Goal: Check status: Check status

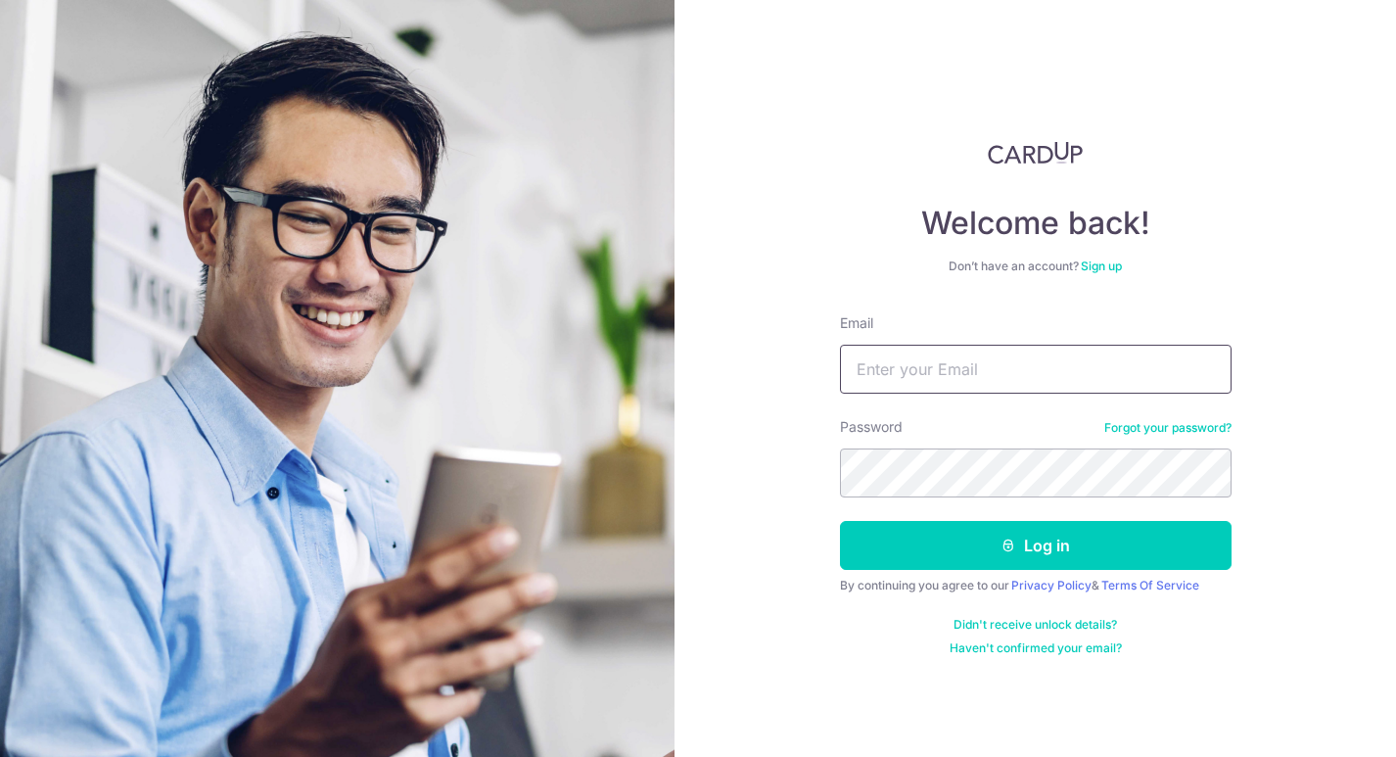
click at [1023, 376] on input "Email" at bounding box center [1035, 368] width 391 height 49
type input "[EMAIL_ADDRESS][DOMAIN_NAME]"
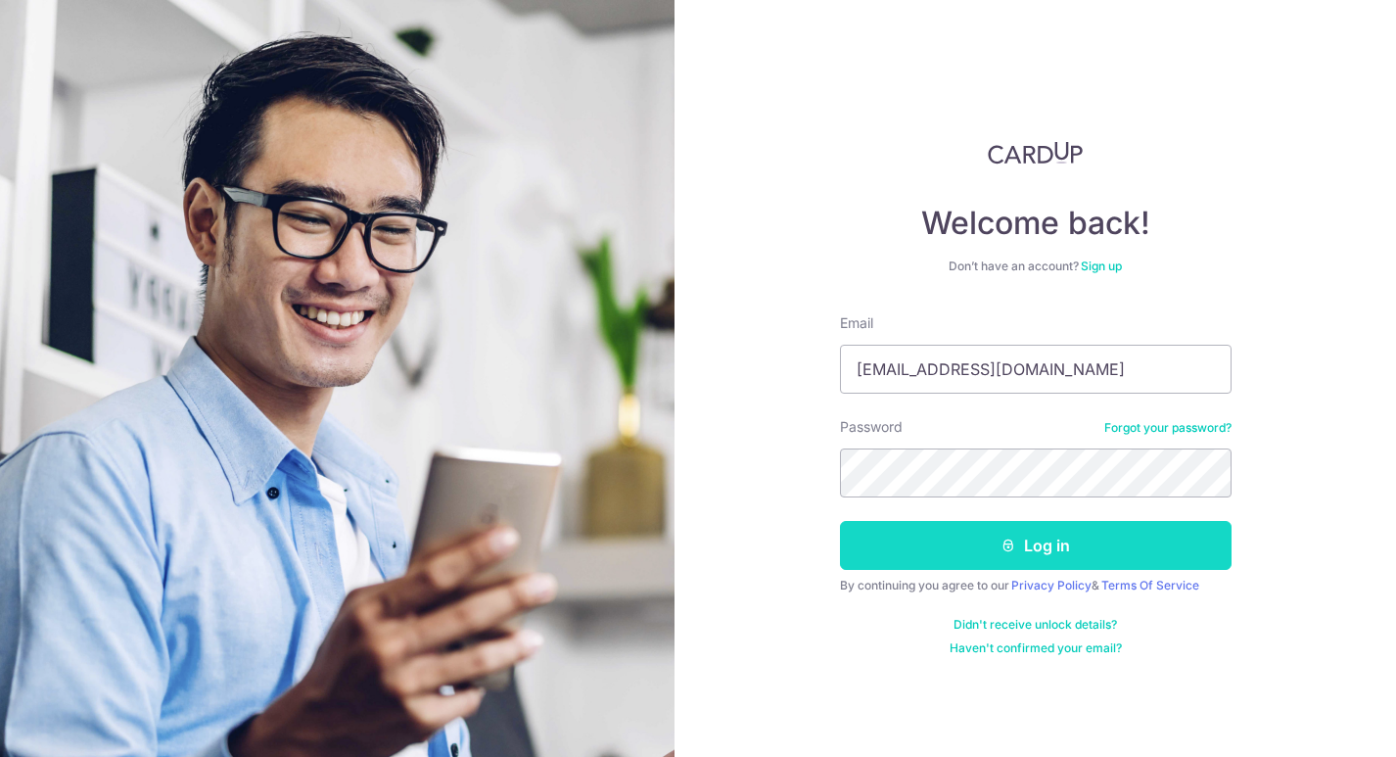
click at [1150, 541] on button "Log in" at bounding box center [1035, 545] width 391 height 49
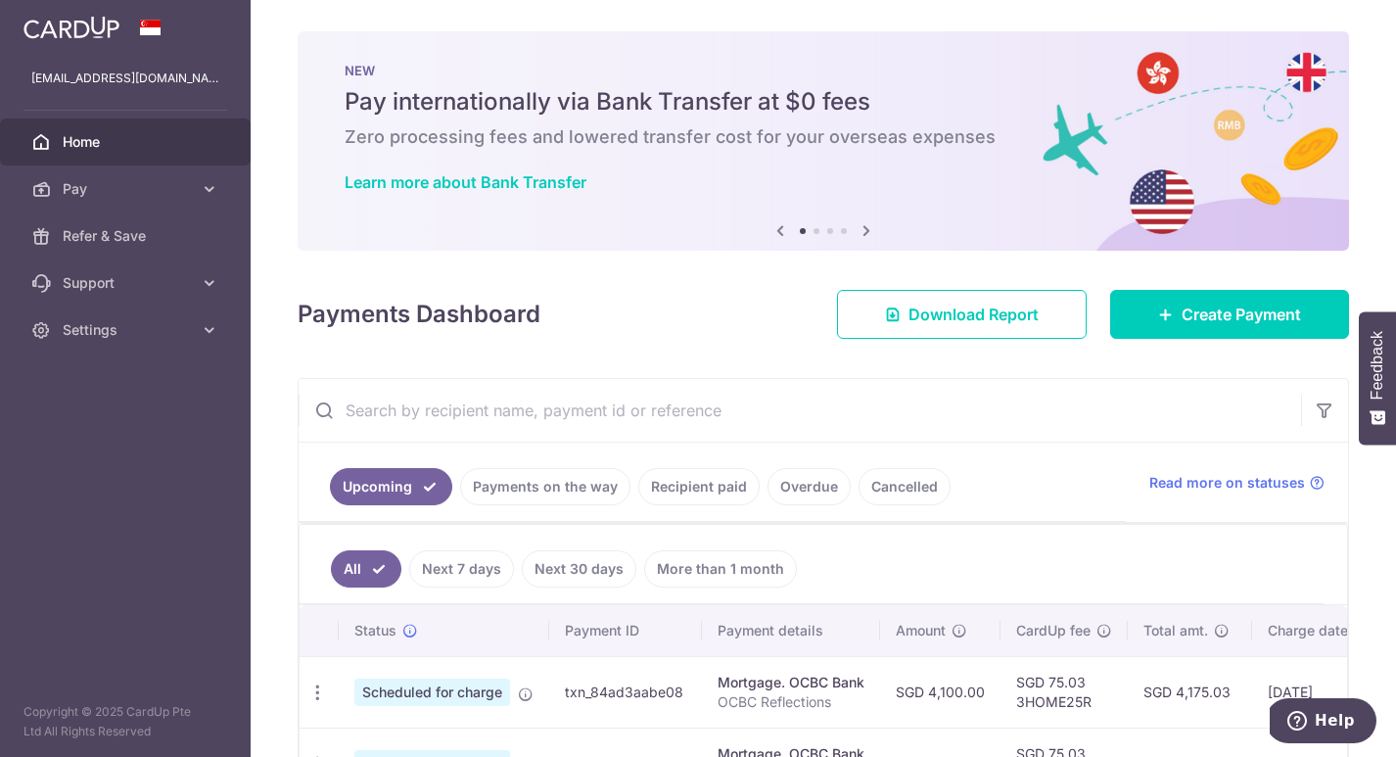
click at [1349, 273] on div "× Pause Schedule Pause all future payments in this series Pause just this one p…" at bounding box center [823, 378] width 1145 height 757
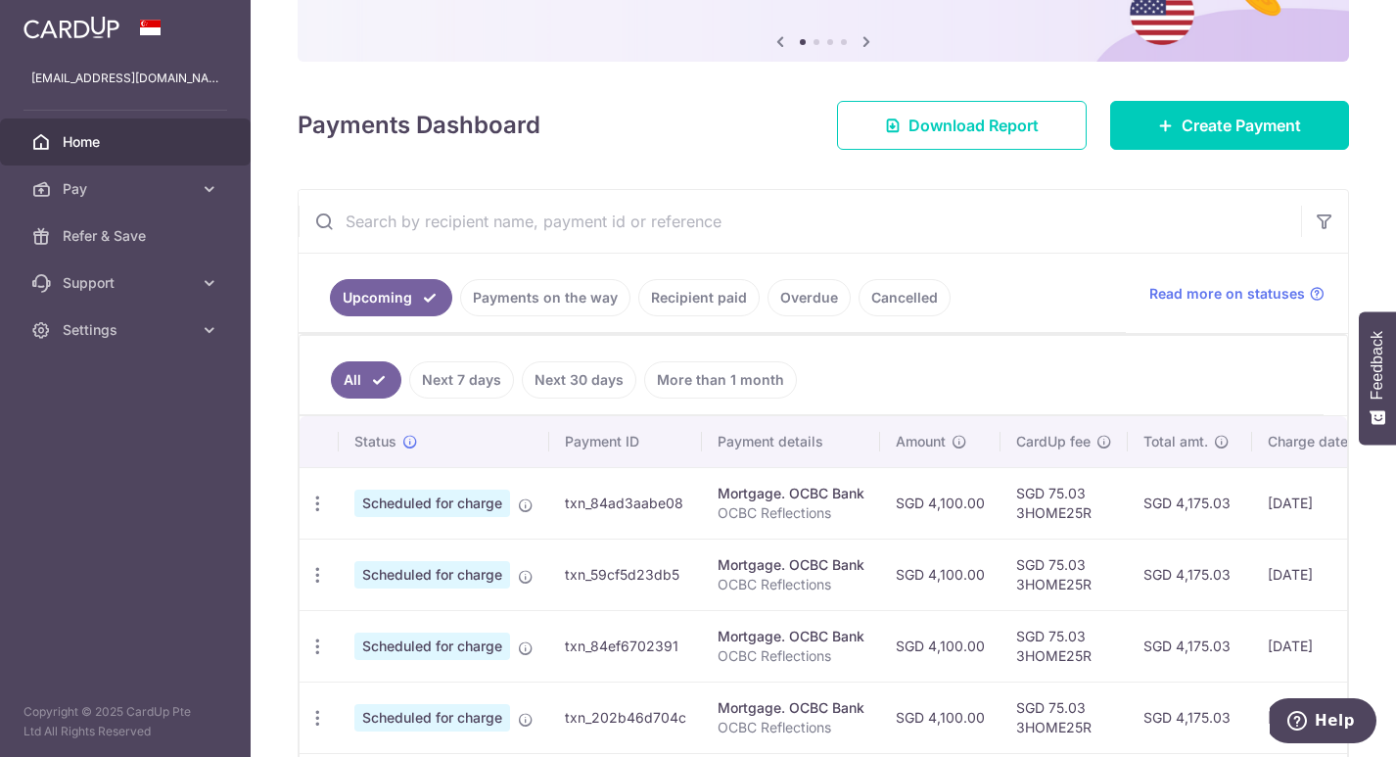
scroll to position [196, 0]
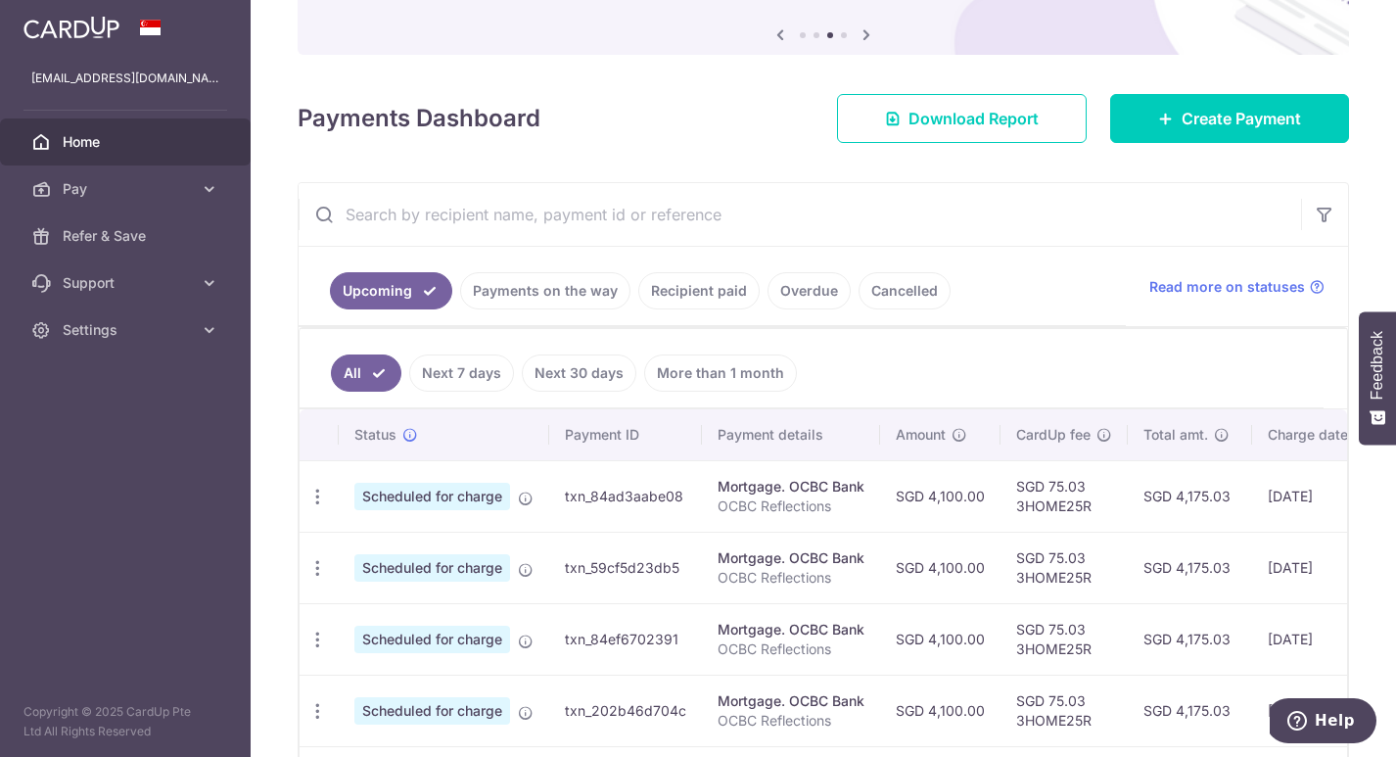
click at [545, 291] on link "Payments on the way" at bounding box center [545, 290] width 170 height 37
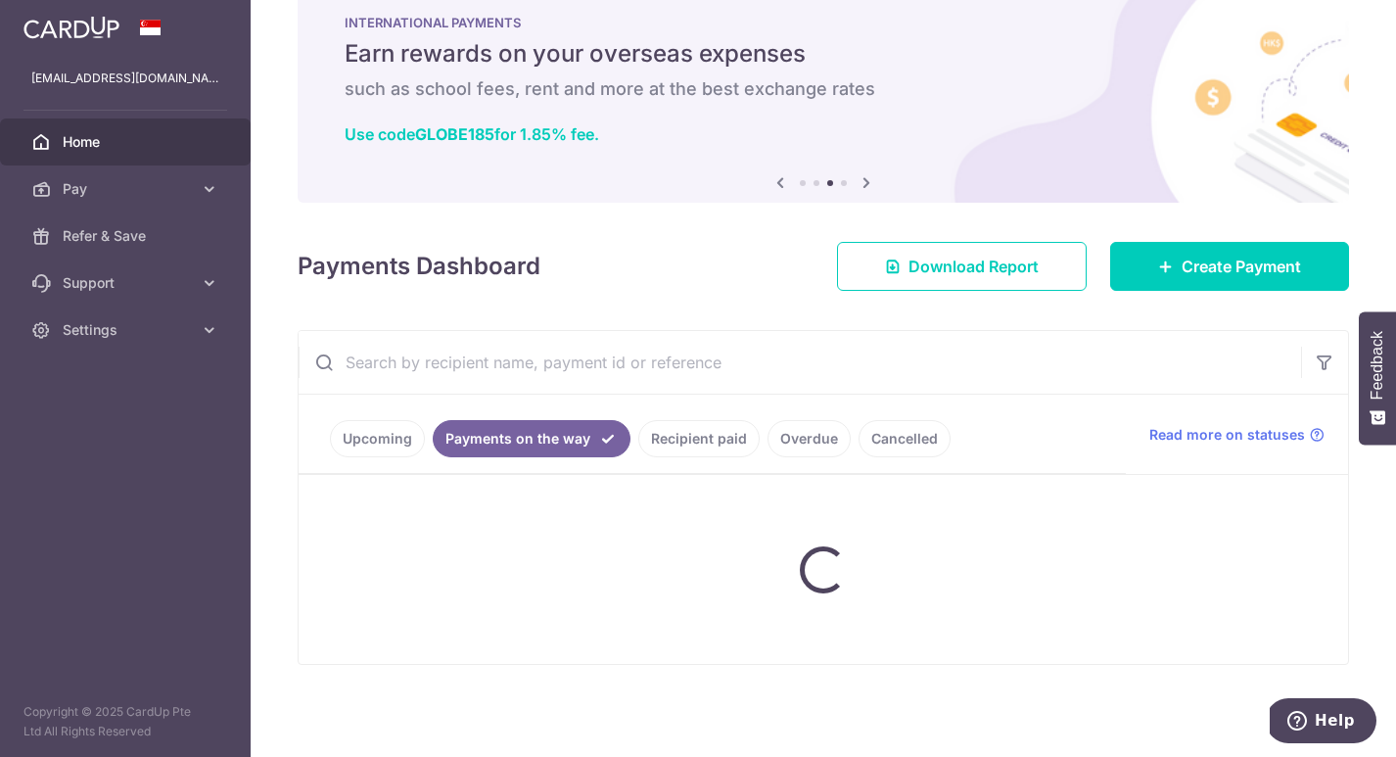
scroll to position [0, 0]
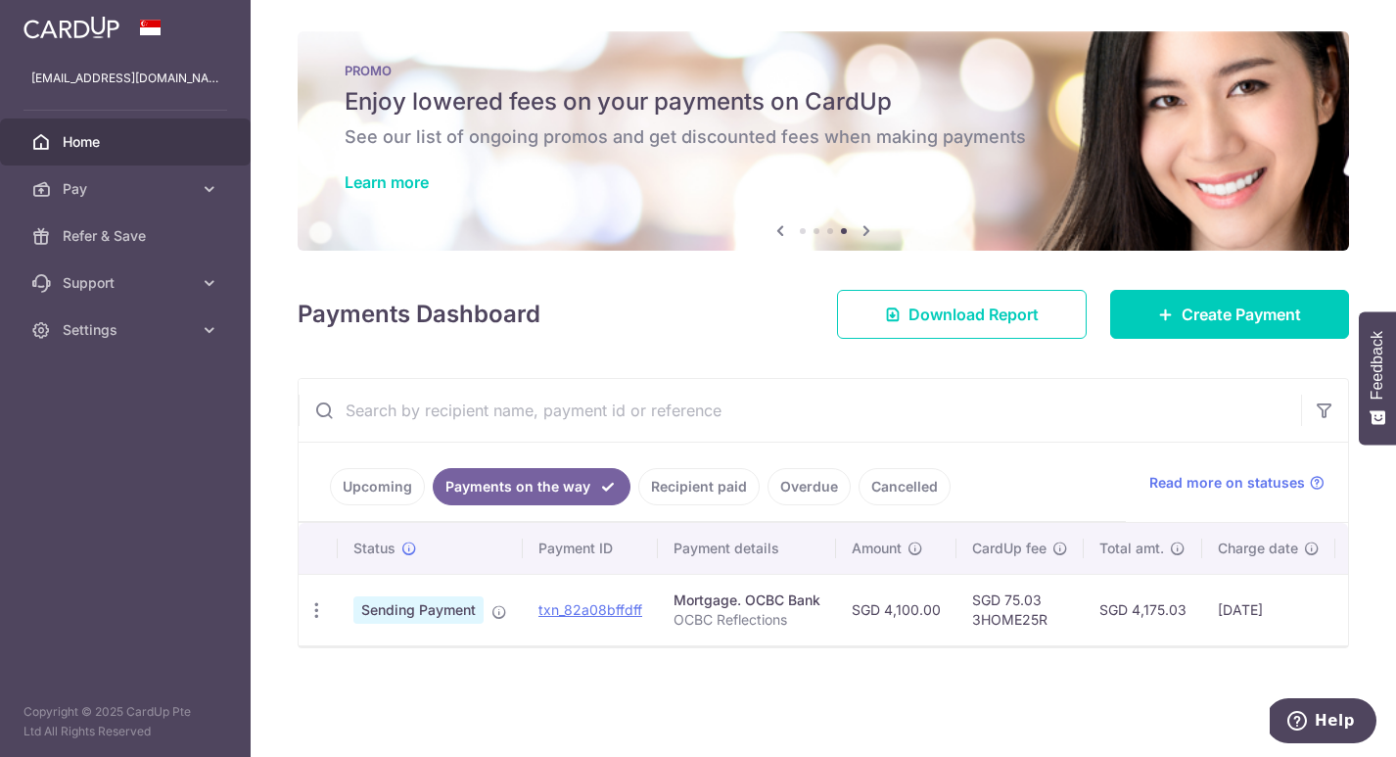
click at [677, 488] on link "Recipient paid" at bounding box center [698, 486] width 121 height 37
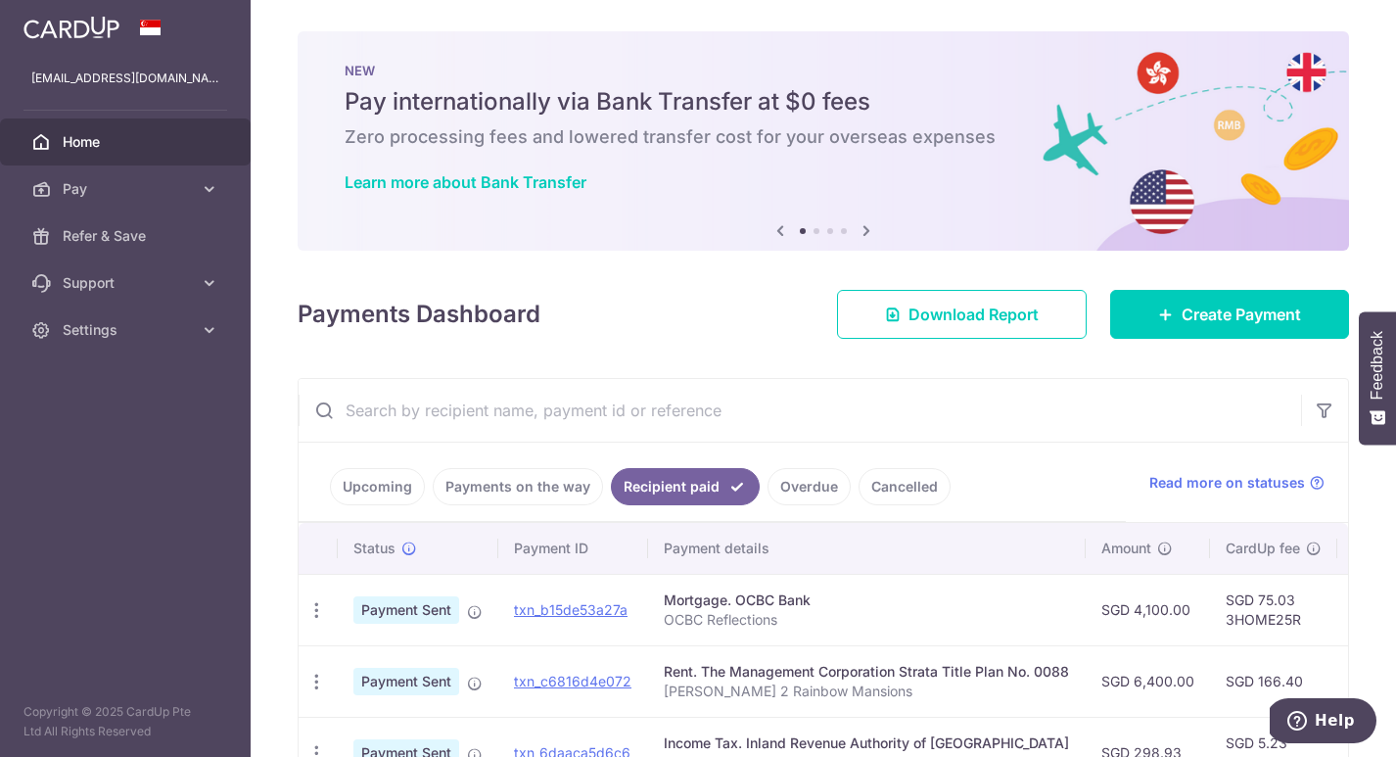
click at [1380, 593] on div "× Pause Schedule Pause all future payments in this series Pause just this one p…" at bounding box center [823, 378] width 1145 height 757
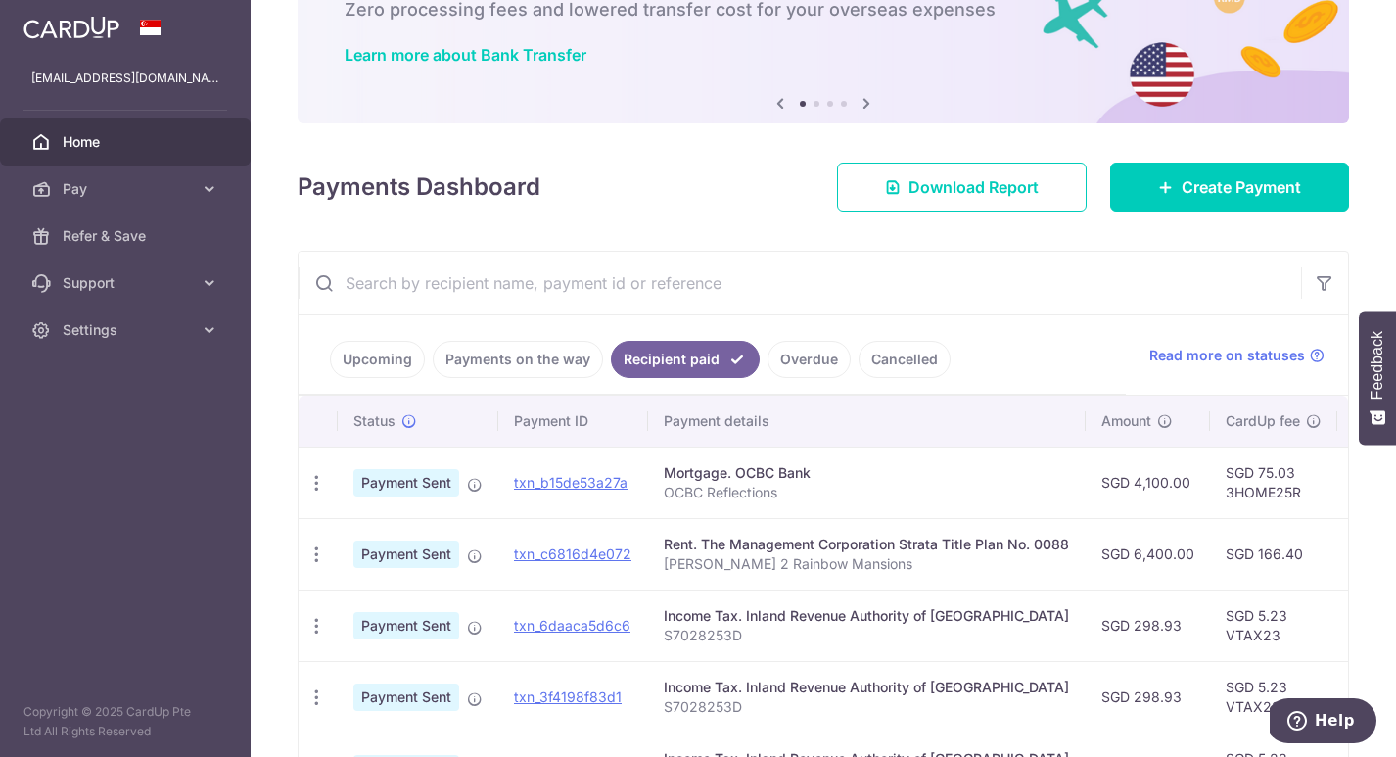
scroll to position [157, 0]
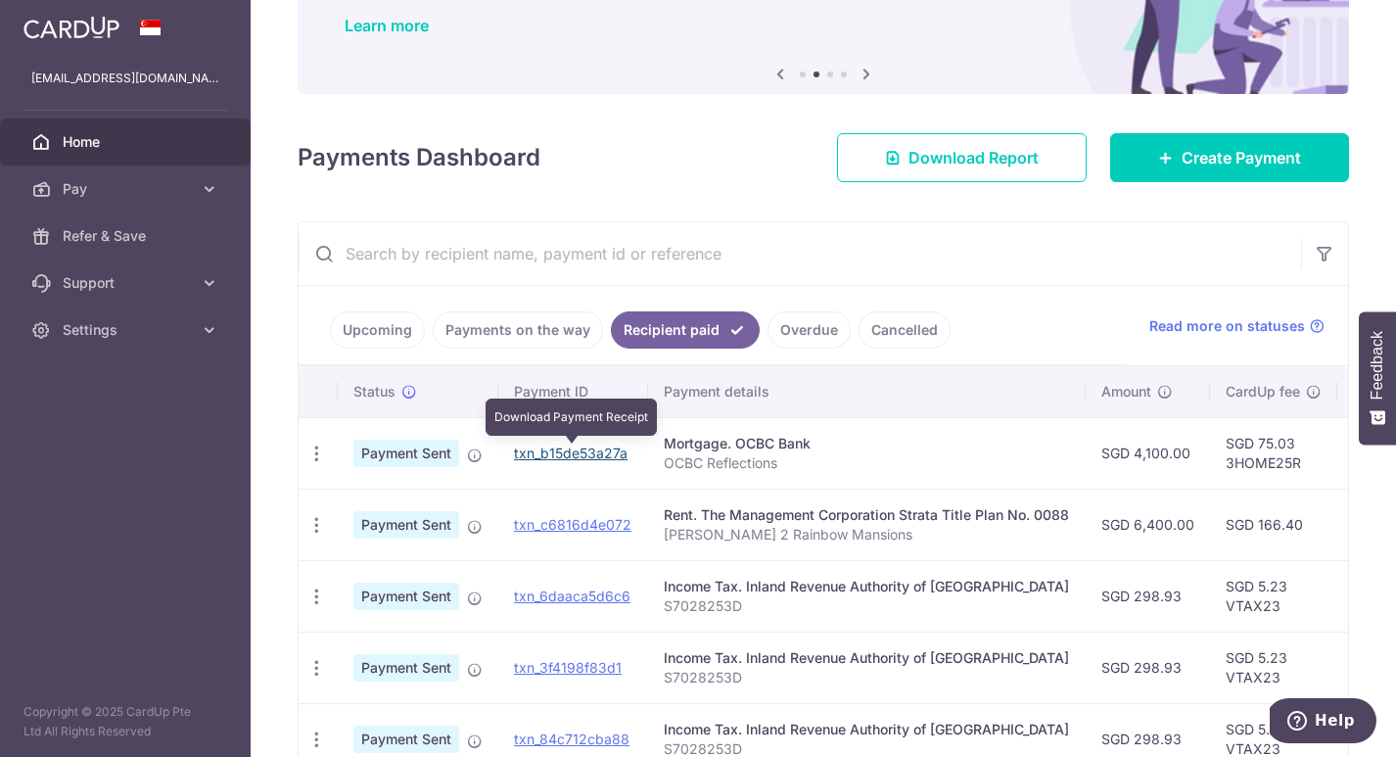
click at [574, 447] on link "txn_b15de53a27a" at bounding box center [571, 452] width 114 height 17
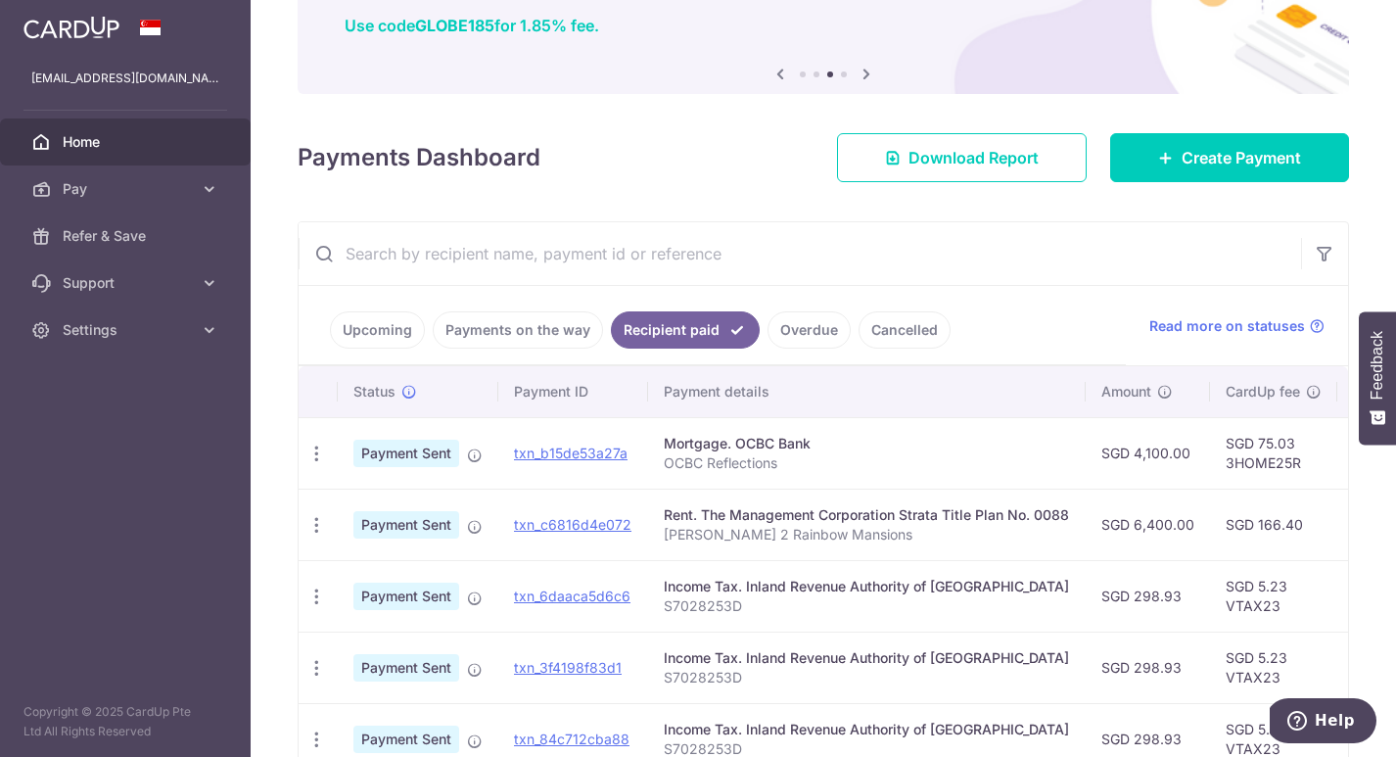
click at [528, 328] on link "Payments on the way" at bounding box center [518, 329] width 170 height 37
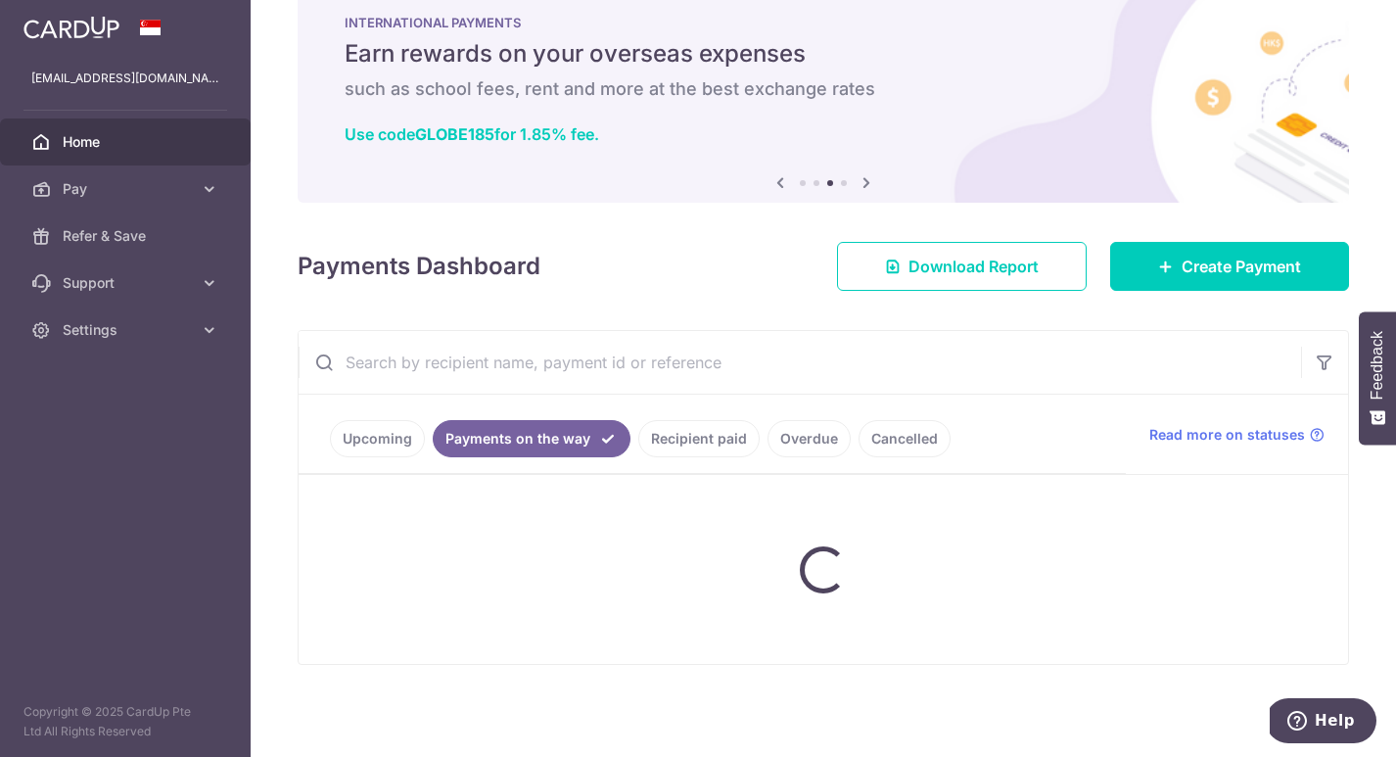
scroll to position [0, 0]
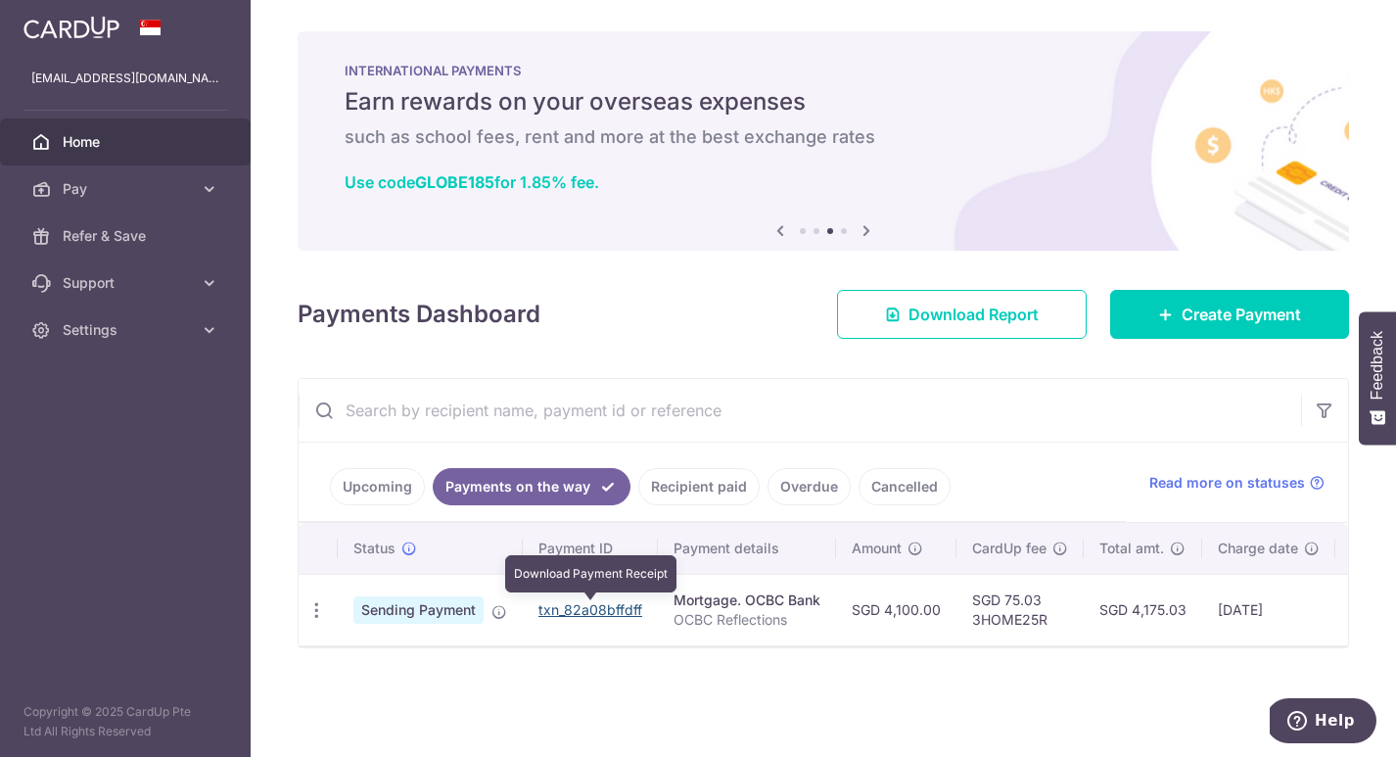
click at [587, 613] on link "txn_82a08bffdff" at bounding box center [590, 609] width 104 height 17
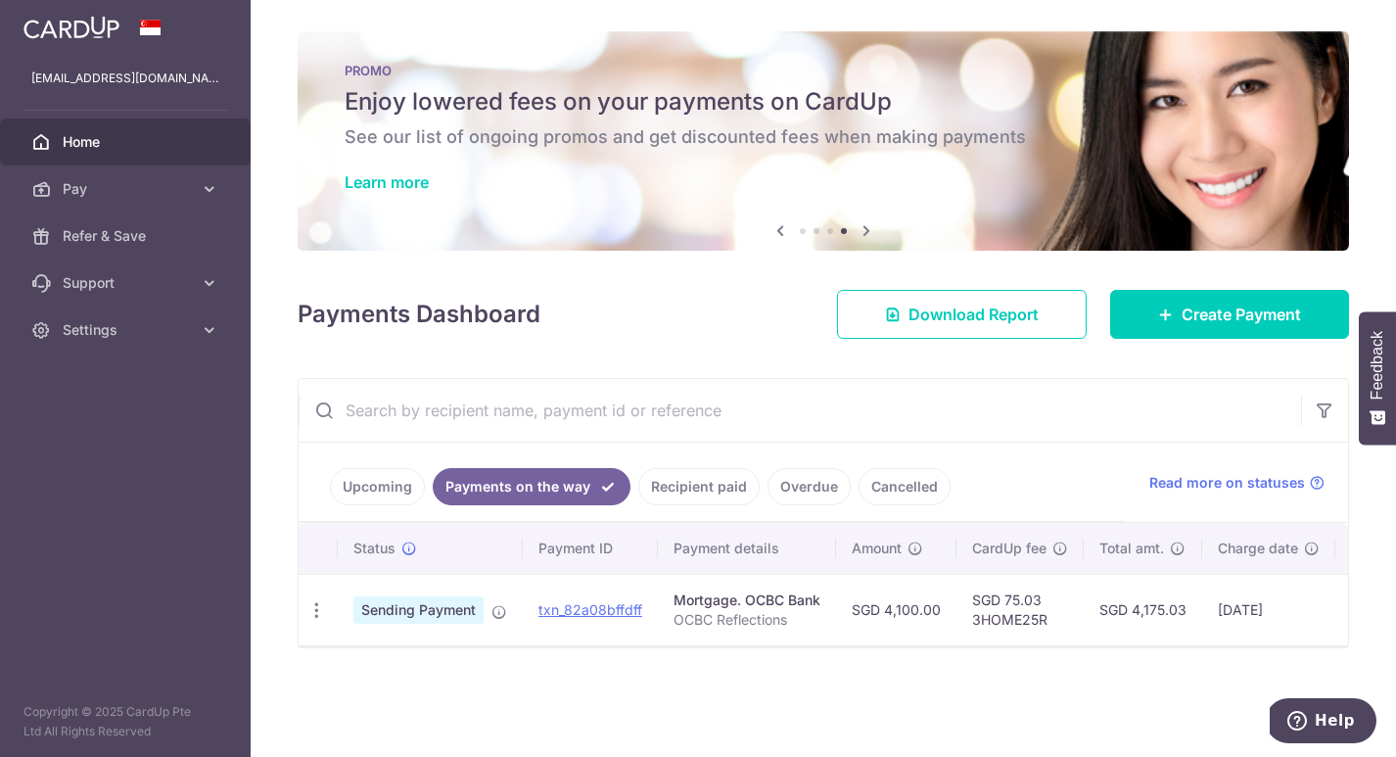
click at [720, 485] on link "Recipient paid" at bounding box center [698, 486] width 121 height 37
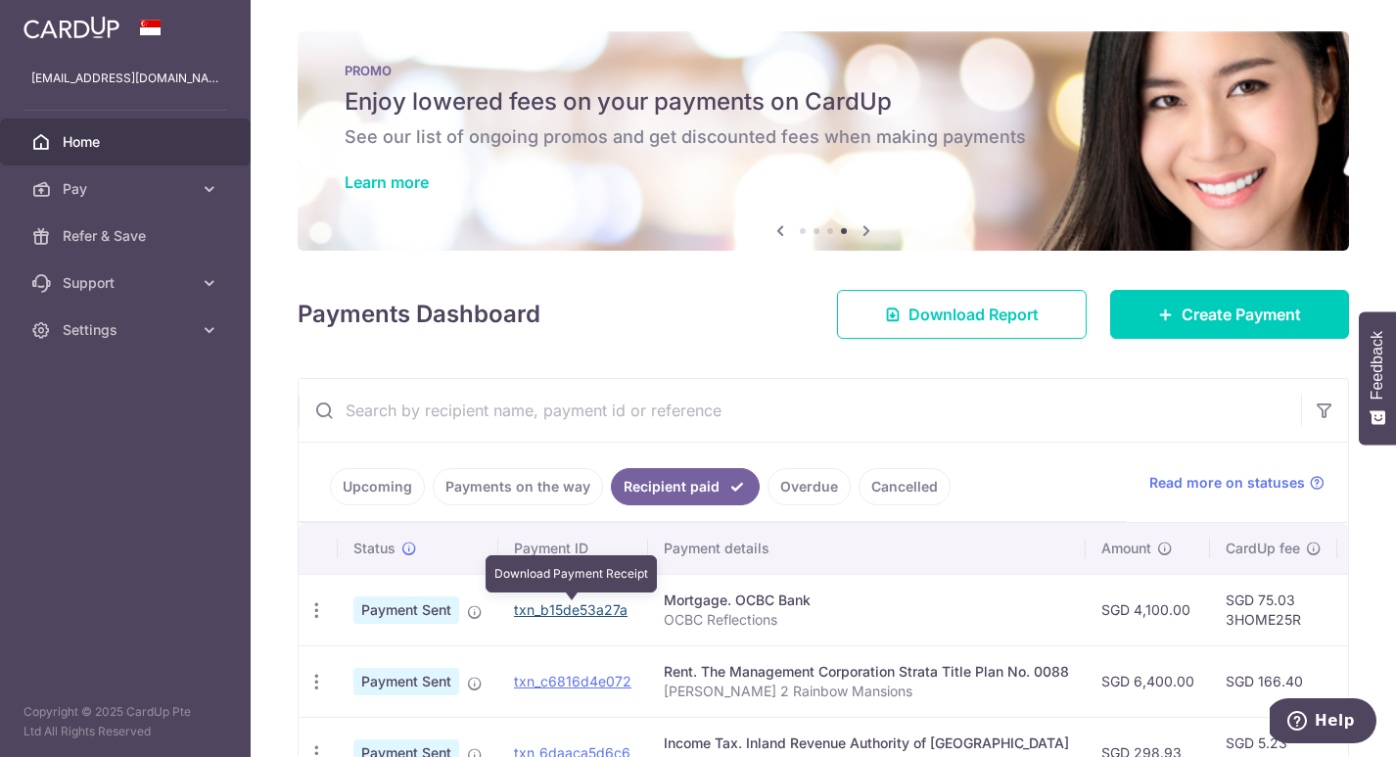
click at [600, 610] on link "txn_b15de53a27a" at bounding box center [571, 609] width 114 height 17
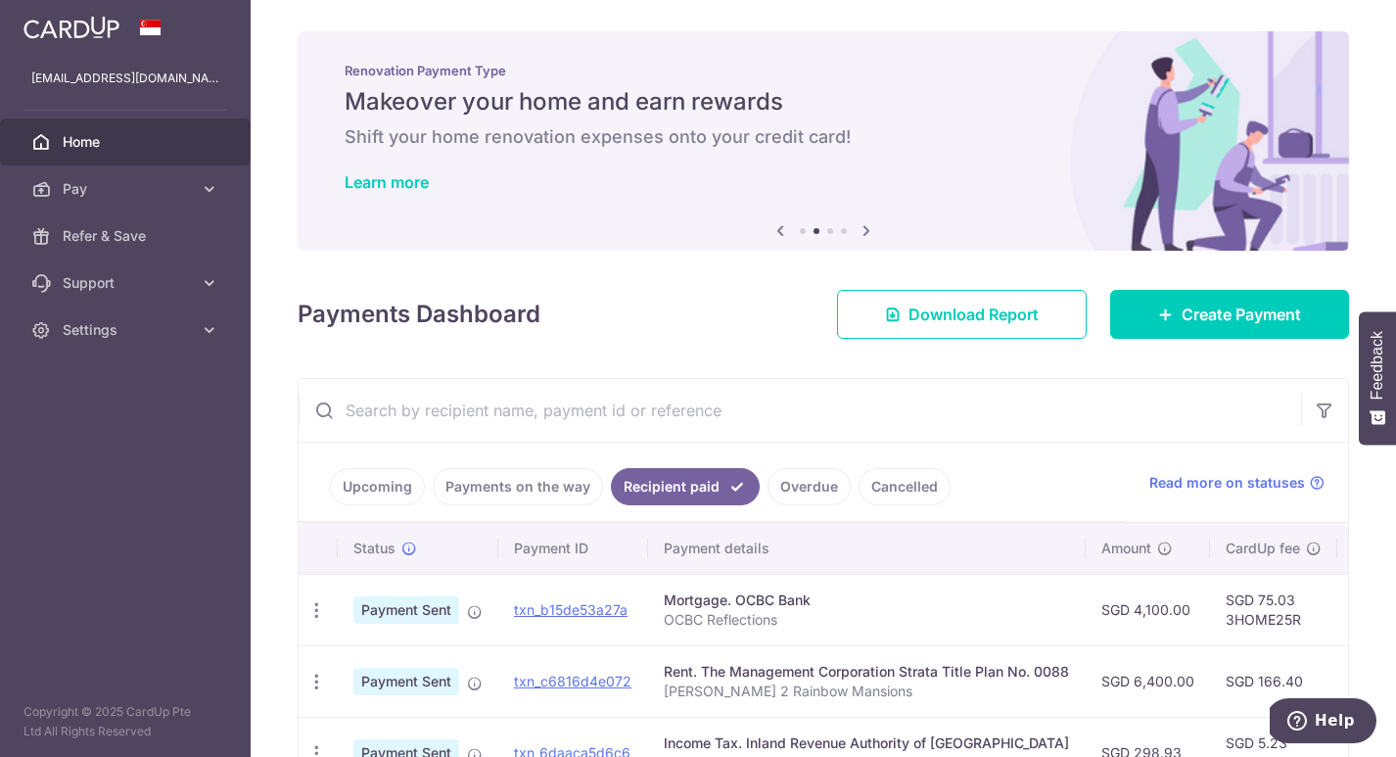
click at [522, 486] on link "Payments on the way" at bounding box center [518, 486] width 170 height 37
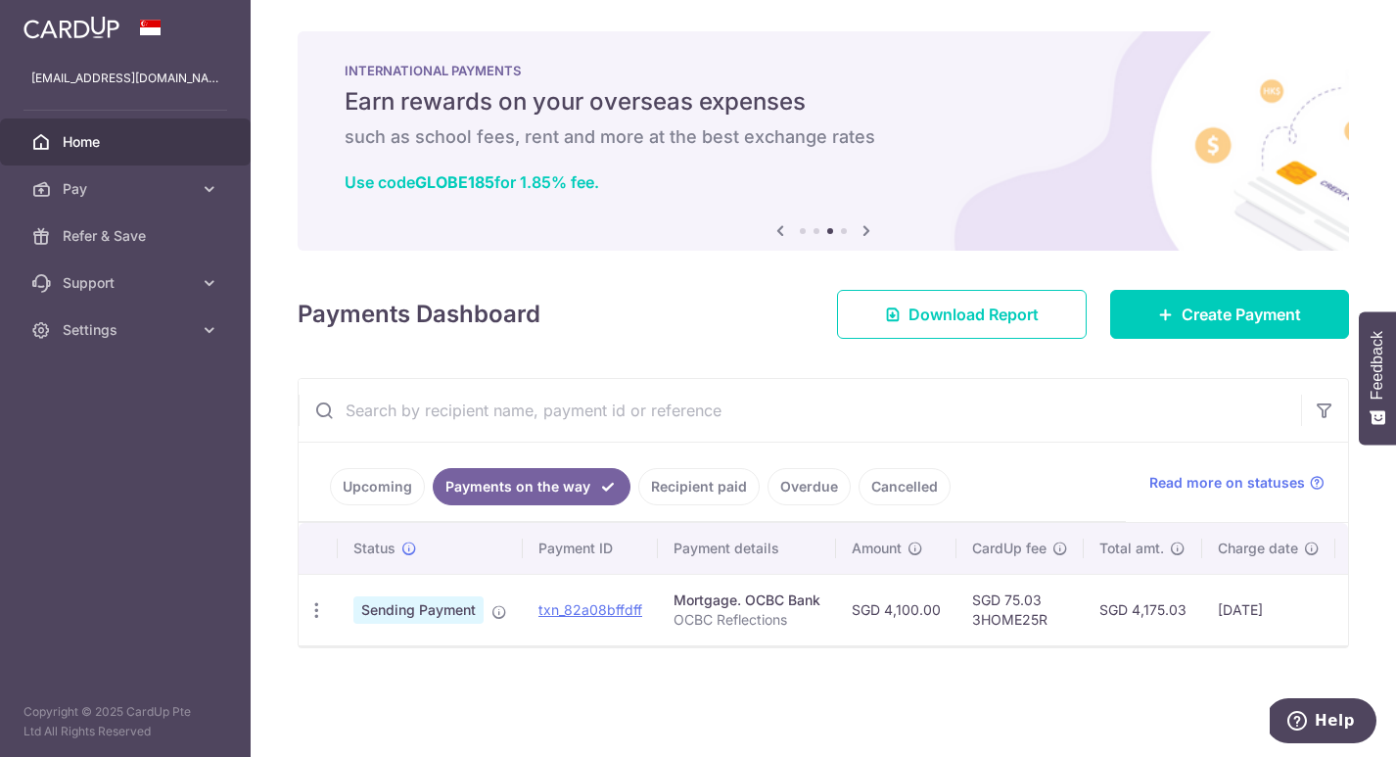
click at [379, 484] on link "Upcoming" at bounding box center [377, 486] width 95 height 37
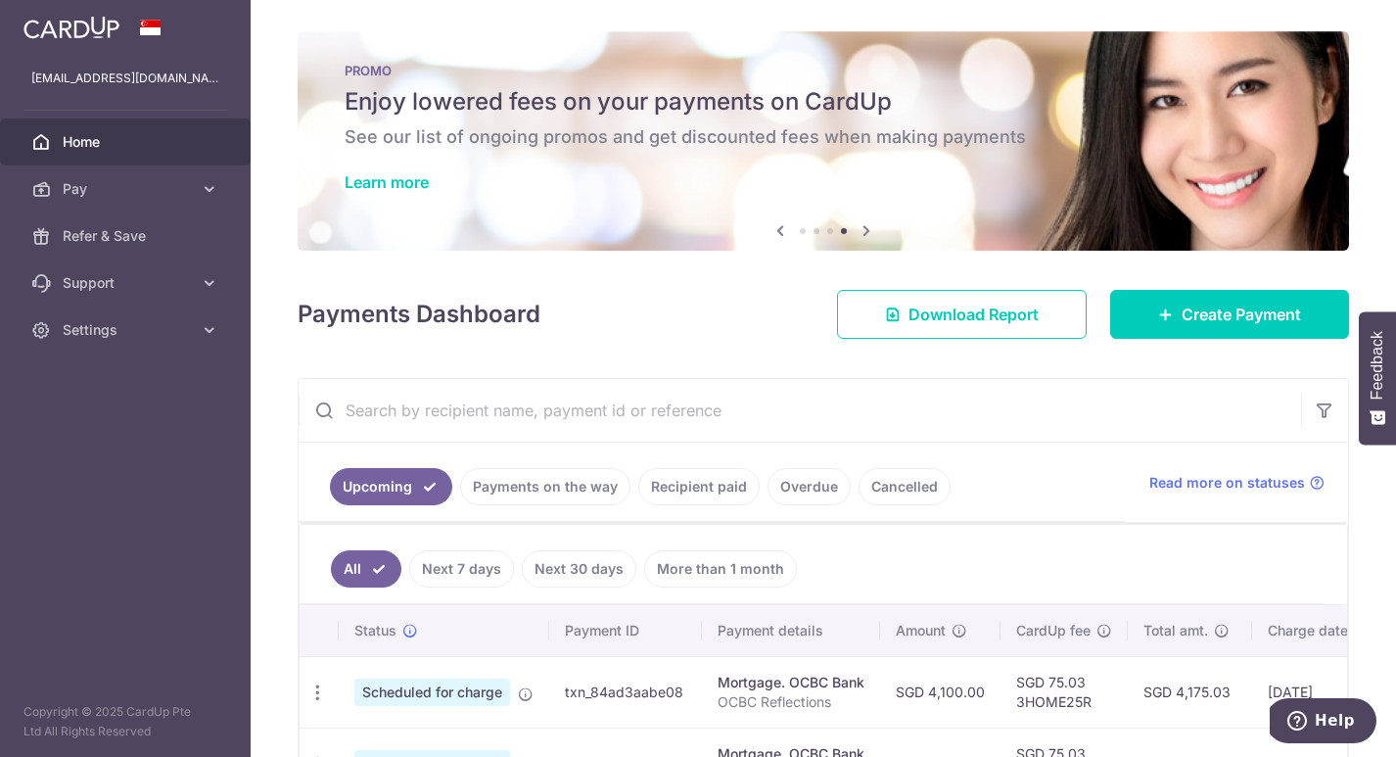
click at [1369, 552] on div "× Pause Schedule Pause all future payments in this series Pause just this one p…" at bounding box center [823, 378] width 1145 height 757
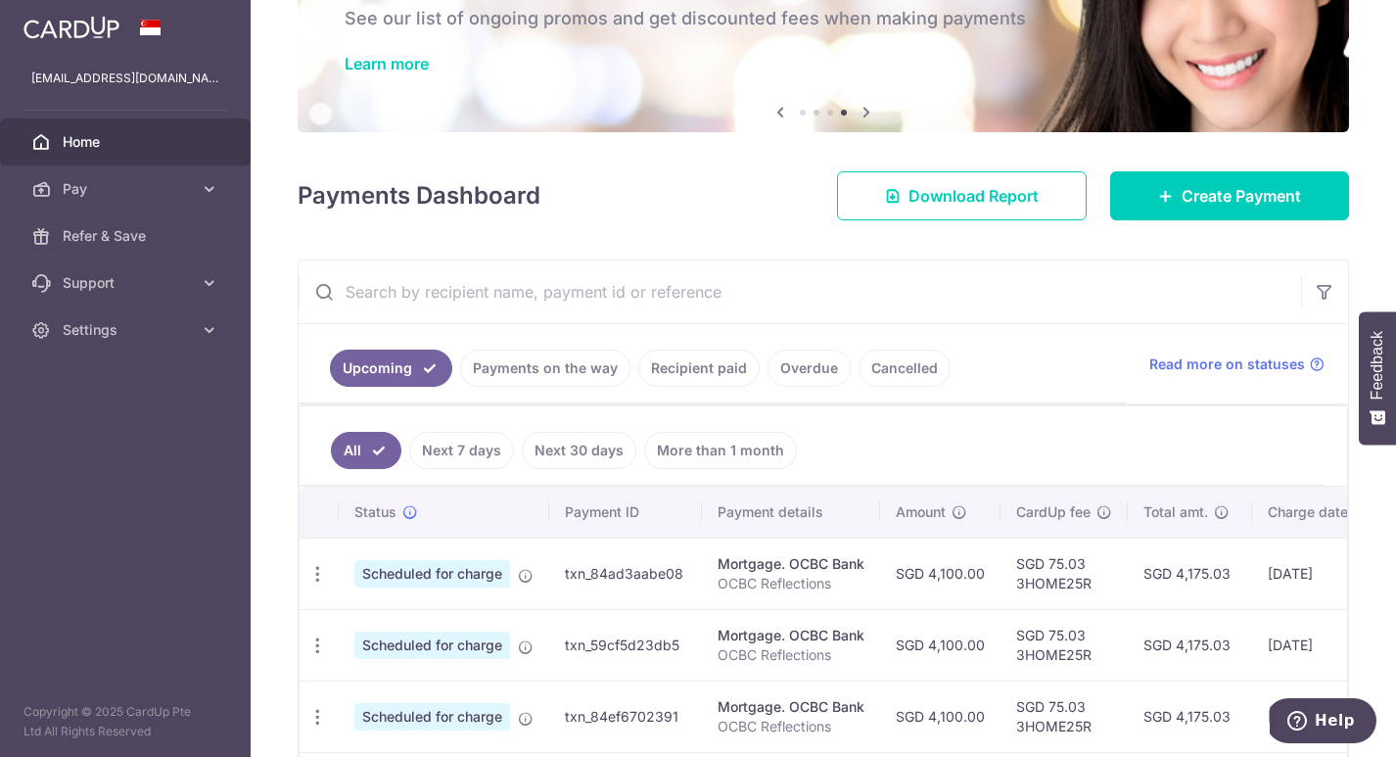
scroll to position [157, 0]
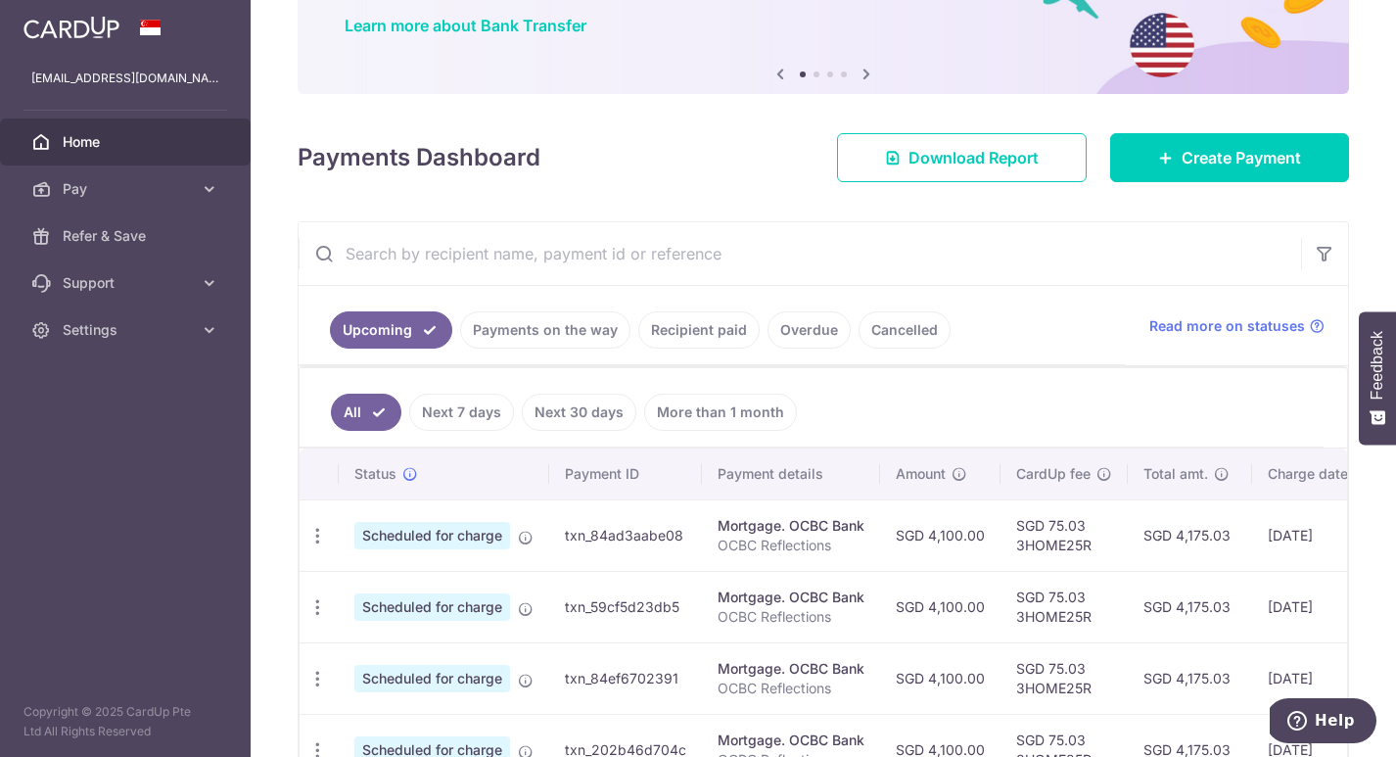
click at [699, 330] on link "Recipient paid" at bounding box center [698, 329] width 121 height 37
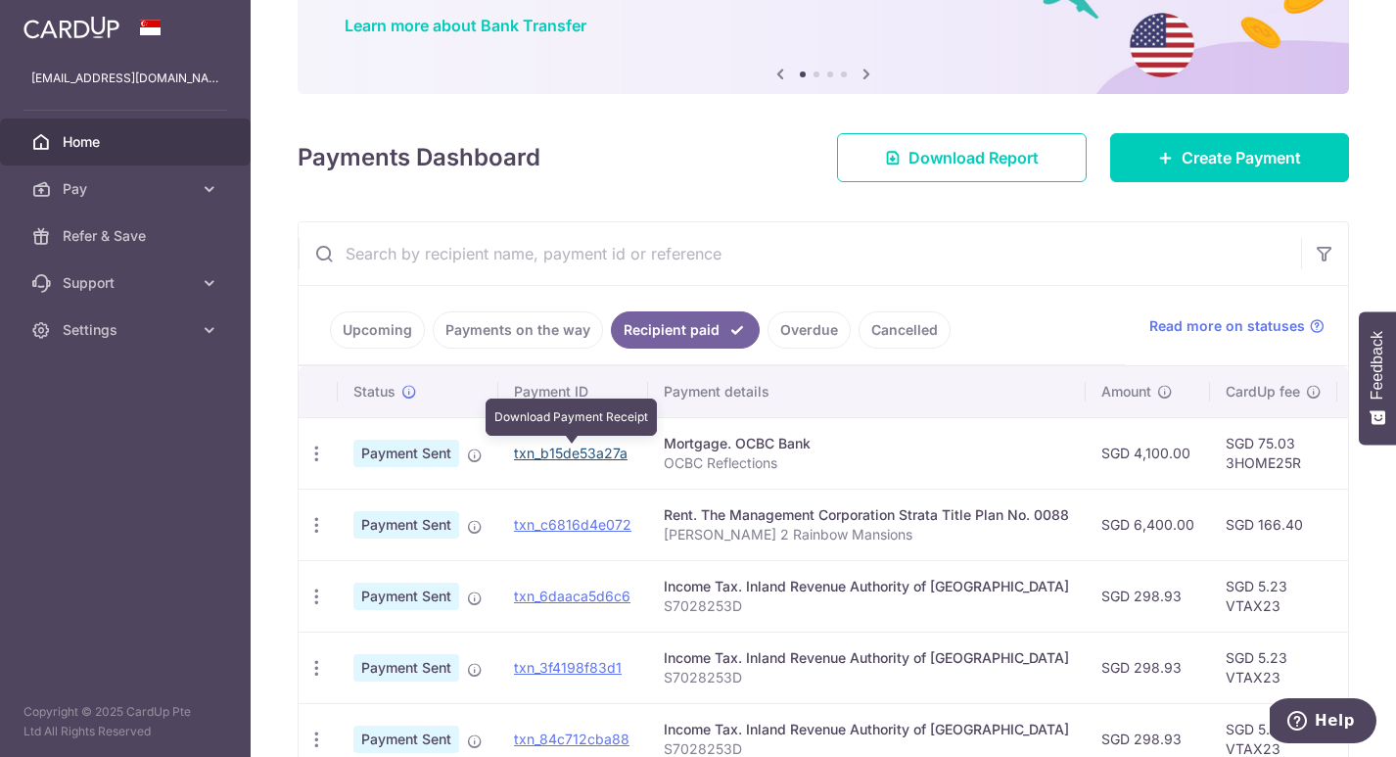
click at [615, 452] on link "txn_b15de53a27a" at bounding box center [571, 452] width 114 height 17
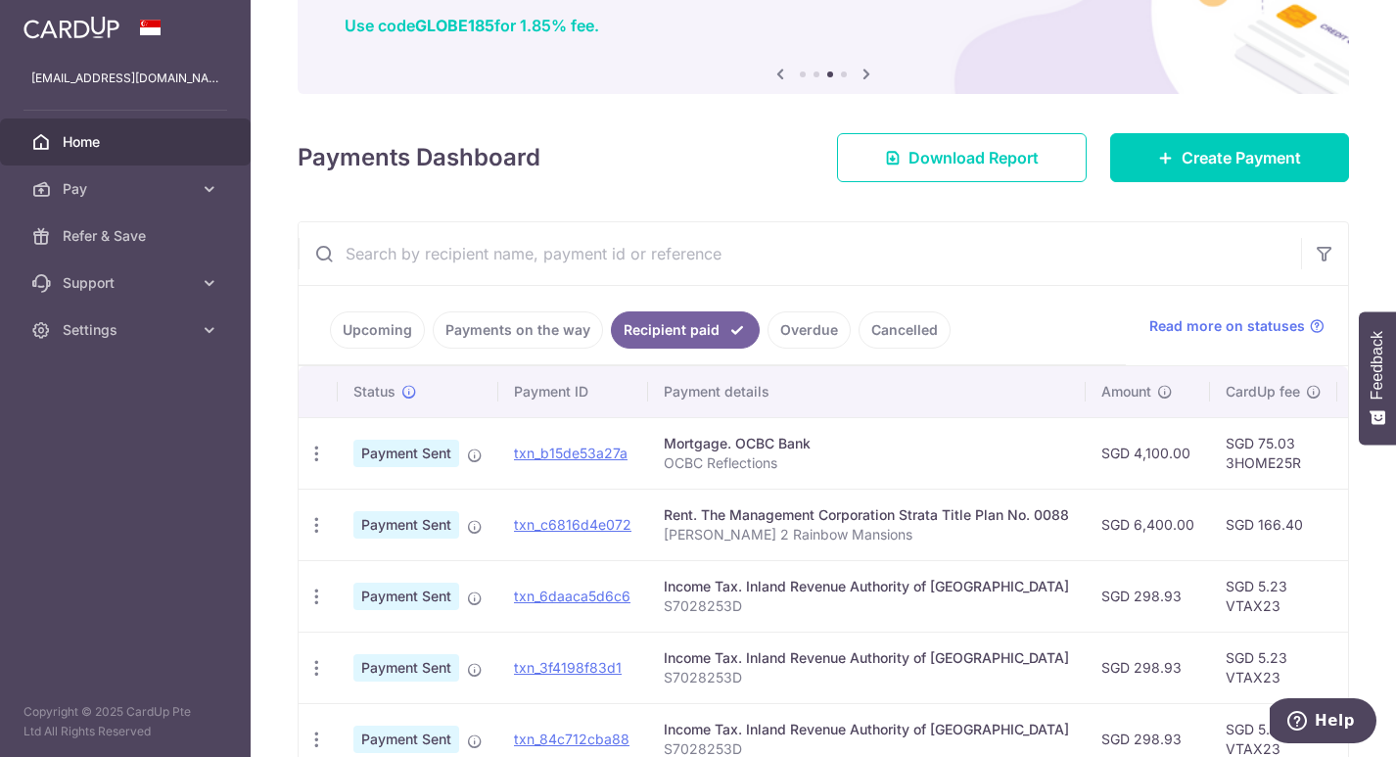
click at [510, 322] on link "Payments on the way" at bounding box center [518, 329] width 170 height 37
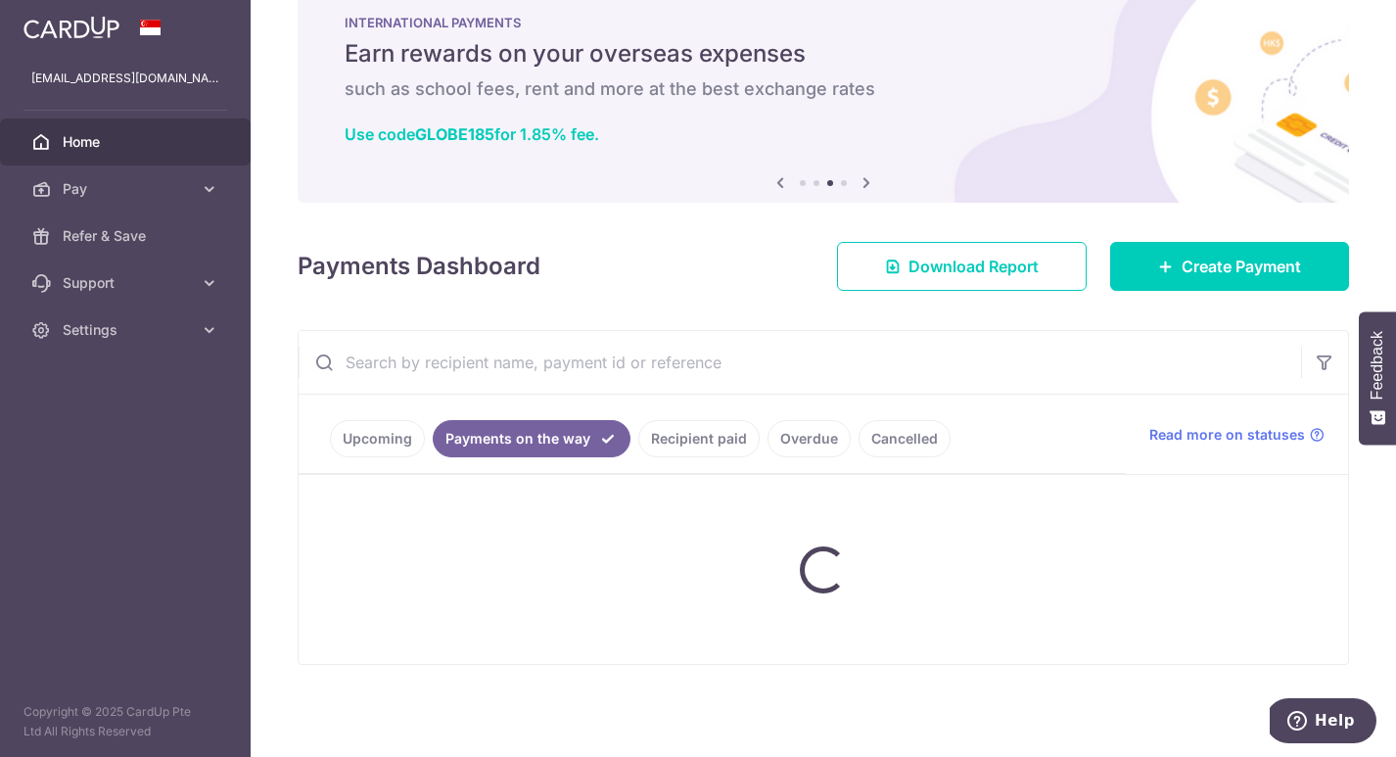
scroll to position [0, 0]
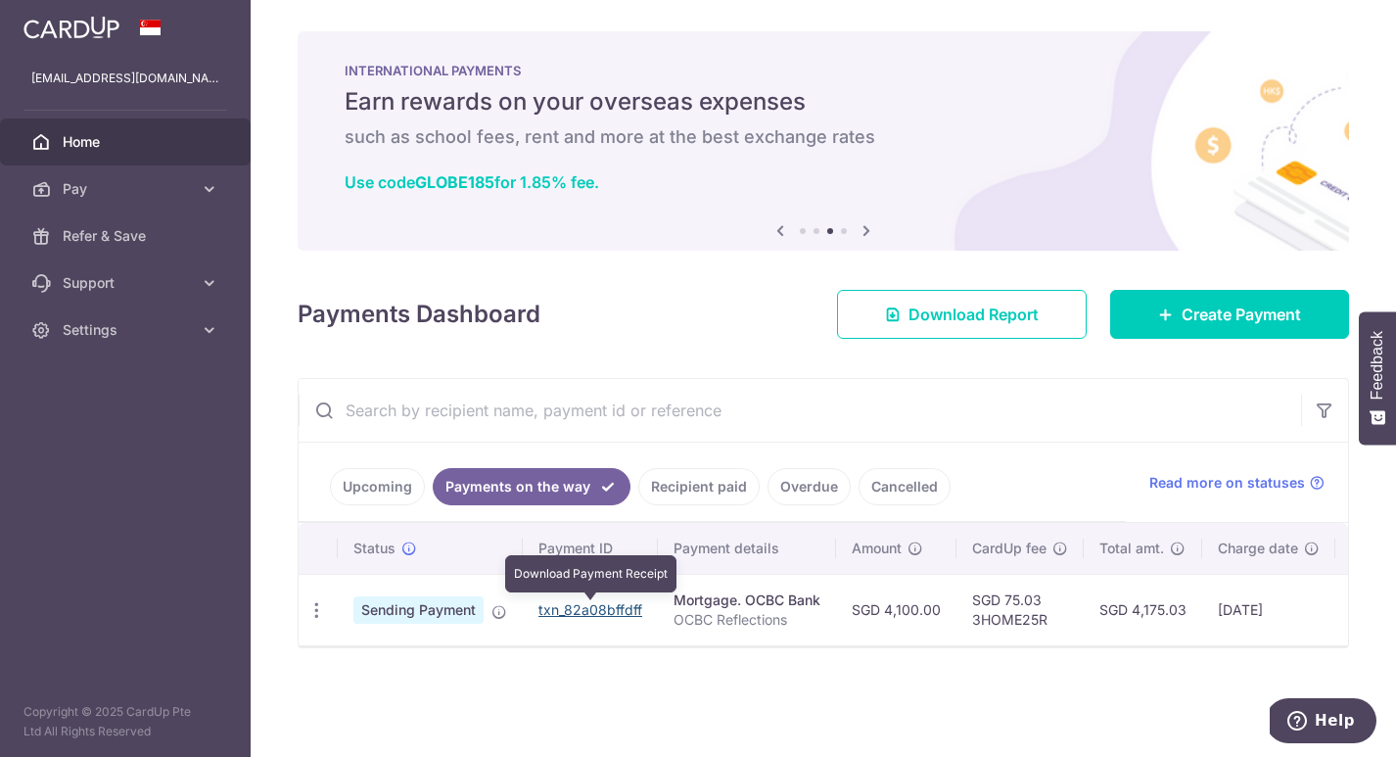
click at [585, 609] on link "txn_82a08bffdff" at bounding box center [590, 609] width 104 height 17
